Goal: Check status: Check status

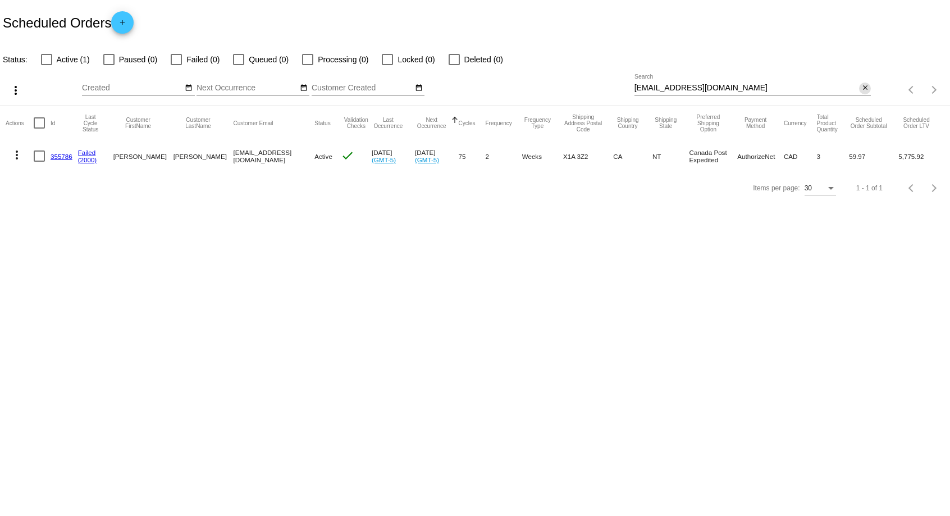
click at [866, 90] on mat-icon "close" at bounding box center [866, 88] width 8 height 9
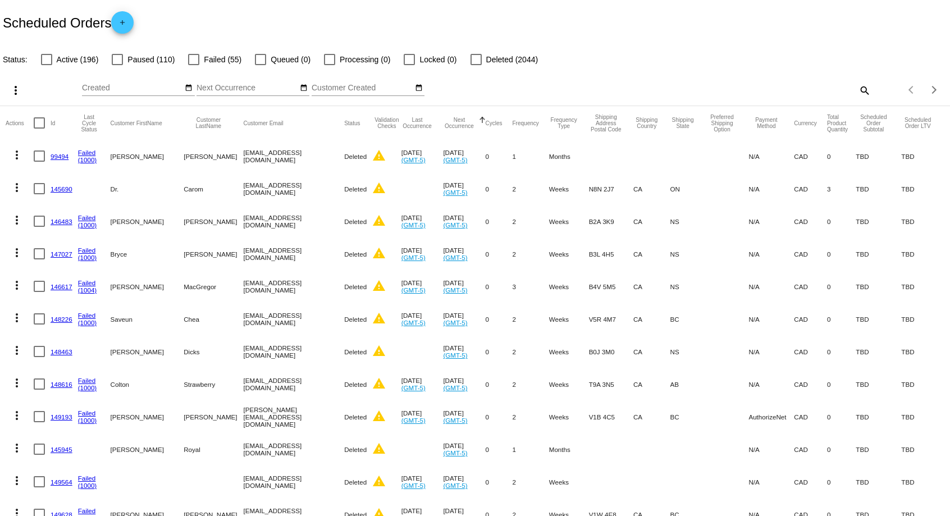
click at [868, 94] on mat-icon "search" at bounding box center [864, 89] width 13 height 17
click at [703, 91] on input "Search" at bounding box center [753, 88] width 237 height 9
paste input "[PERSON_NAME][EMAIL_ADDRESS][DOMAIN_NAME]"
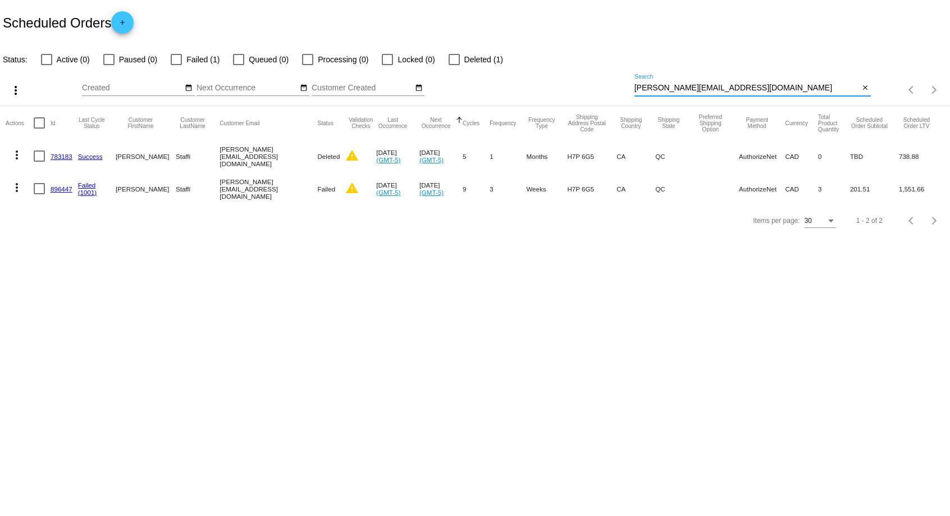
type input "[PERSON_NAME][EMAIL_ADDRESS][DOMAIN_NAME]"
click at [88, 190] on link "(1001)" at bounding box center [87, 192] width 19 height 7
click at [94, 193] on link "(1001)" at bounding box center [87, 192] width 19 height 7
click at [56, 187] on link "896447" at bounding box center [62, 188] width 22 height 7
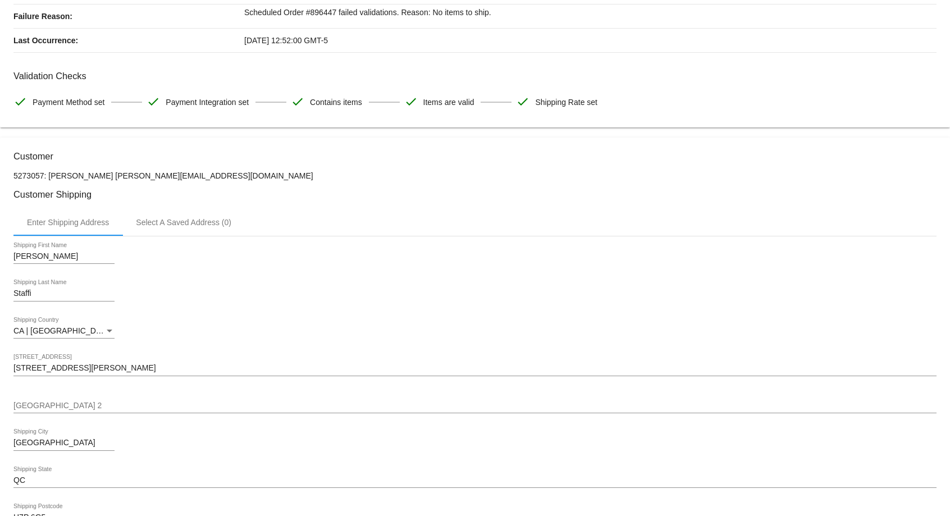
scroll to position [57, 0]
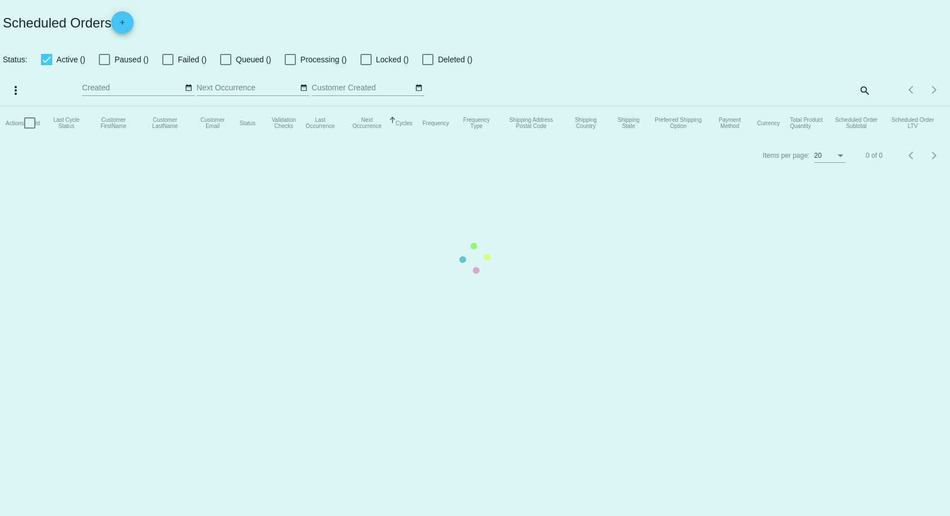
checkbox input "false"
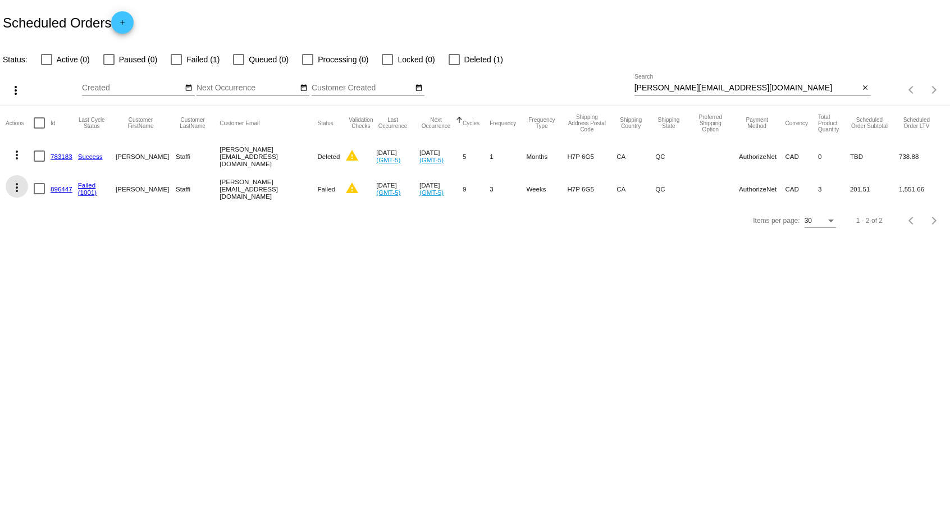
click at [20, 193] on mat-icon "more_vert" at bounding box center [16, 187] width 13 height 13
click at [65, 296] on span "Restart Processing" at bounding box center [72, 295] width 66 height 9
